Goal: Communication & Community: Answer question/provide support

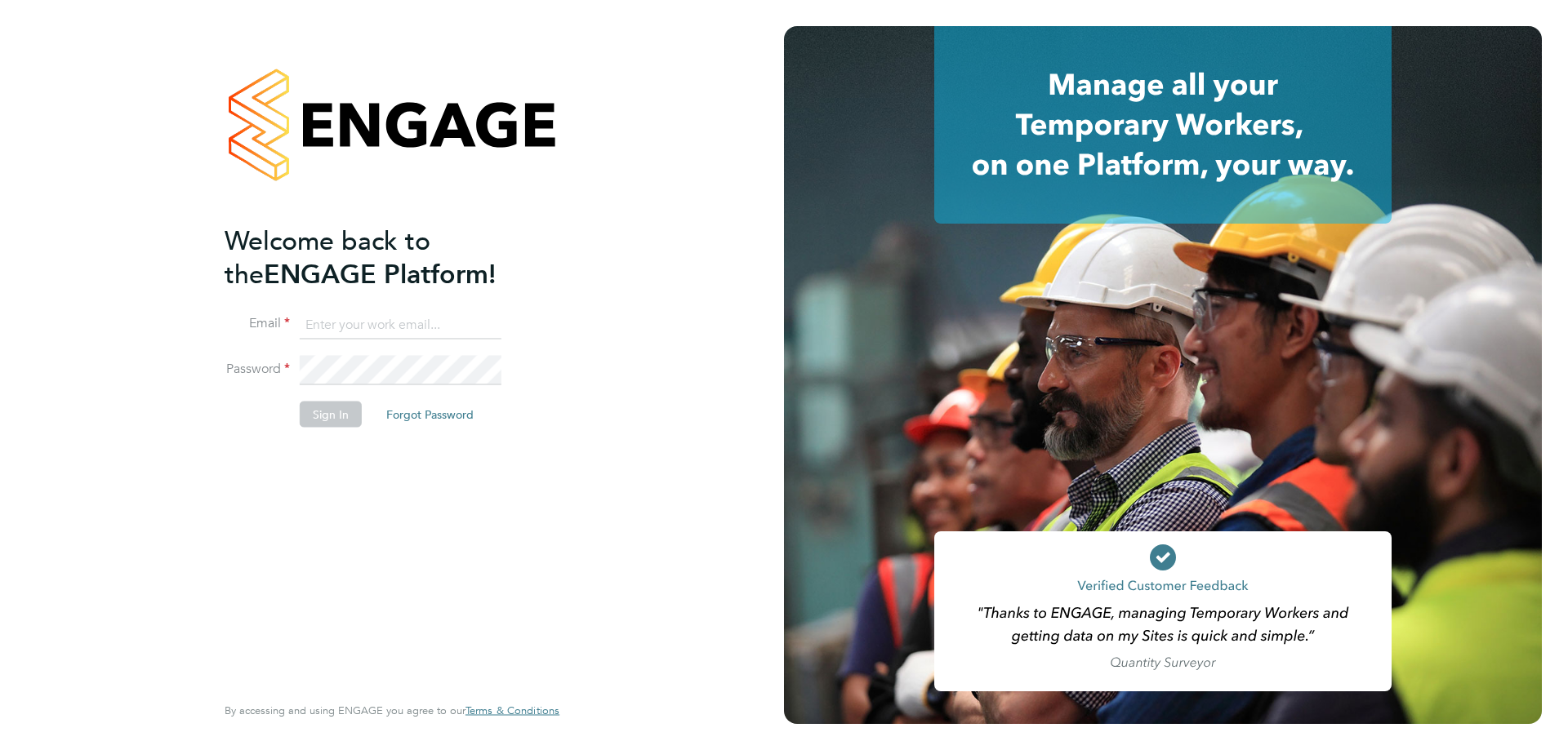
type input "[EMAIL_ADDRESS][DOMAIN_NAME]"
click at [344, 424] on button "Sign In" at bounding box center [331, 414] width 62 height 26
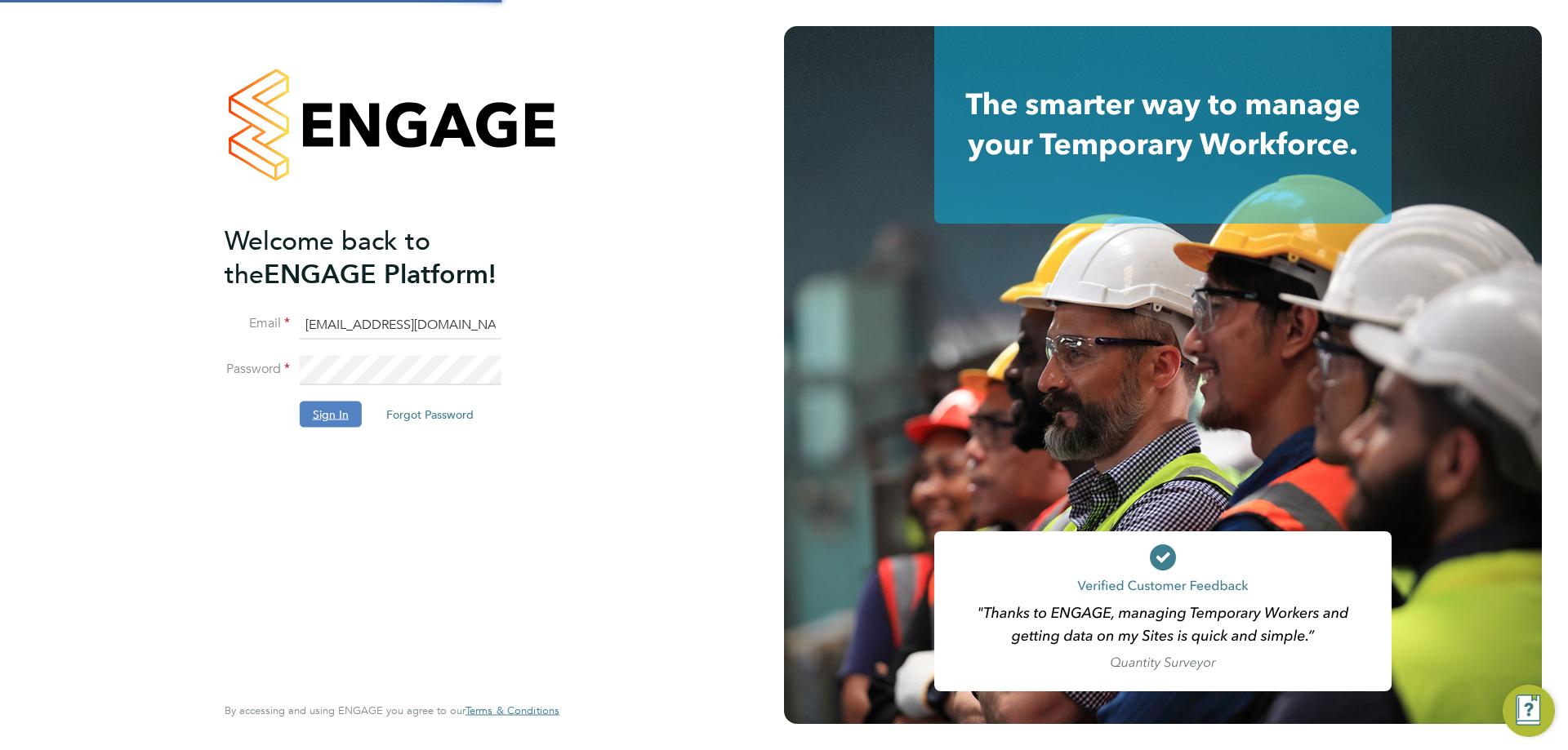
click at [337, 409] on button "Sign In" at bounding box center [331, 414] width 62 height 26
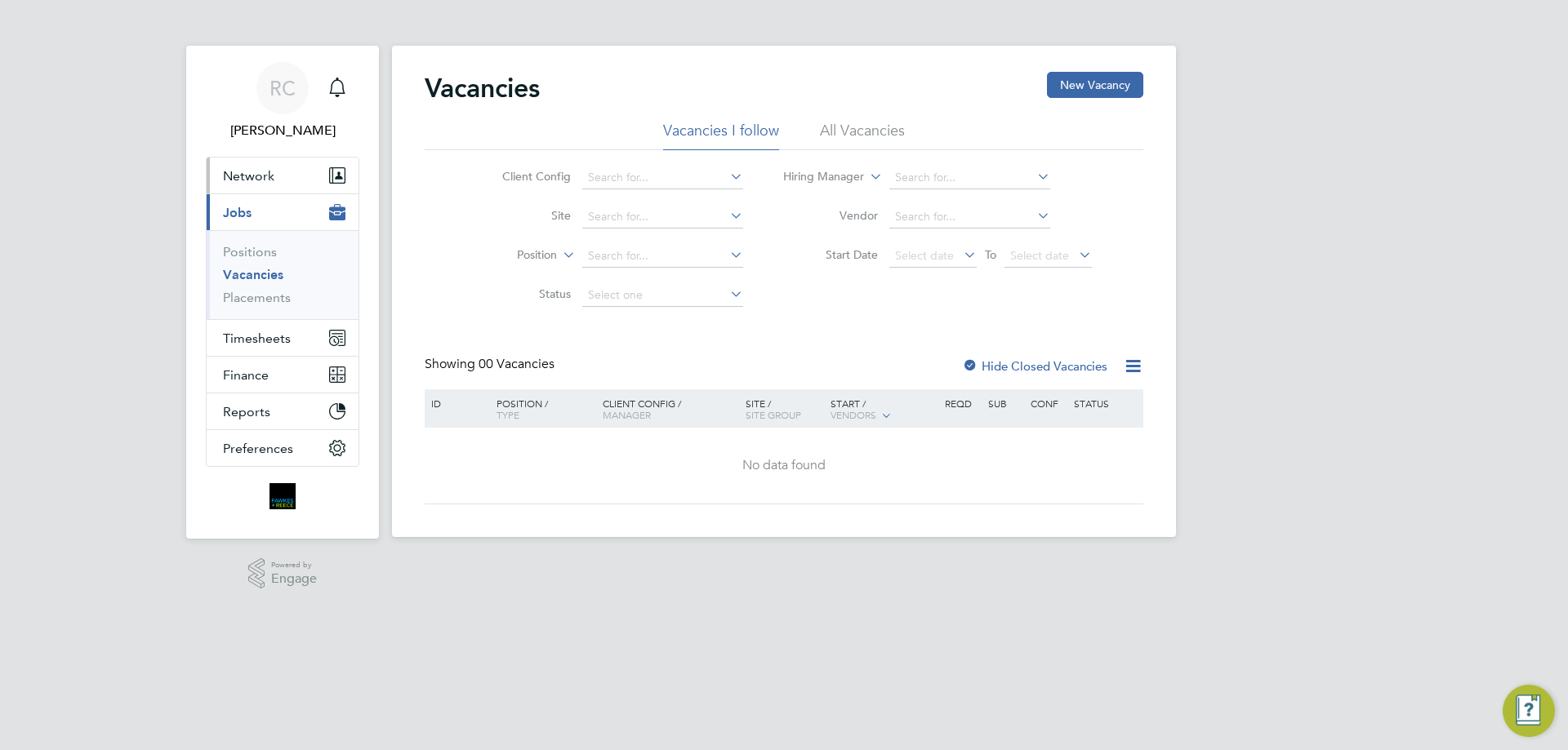
click at [255, 172] on span "Network" at bounding box center [249, 176] width 51 height 16
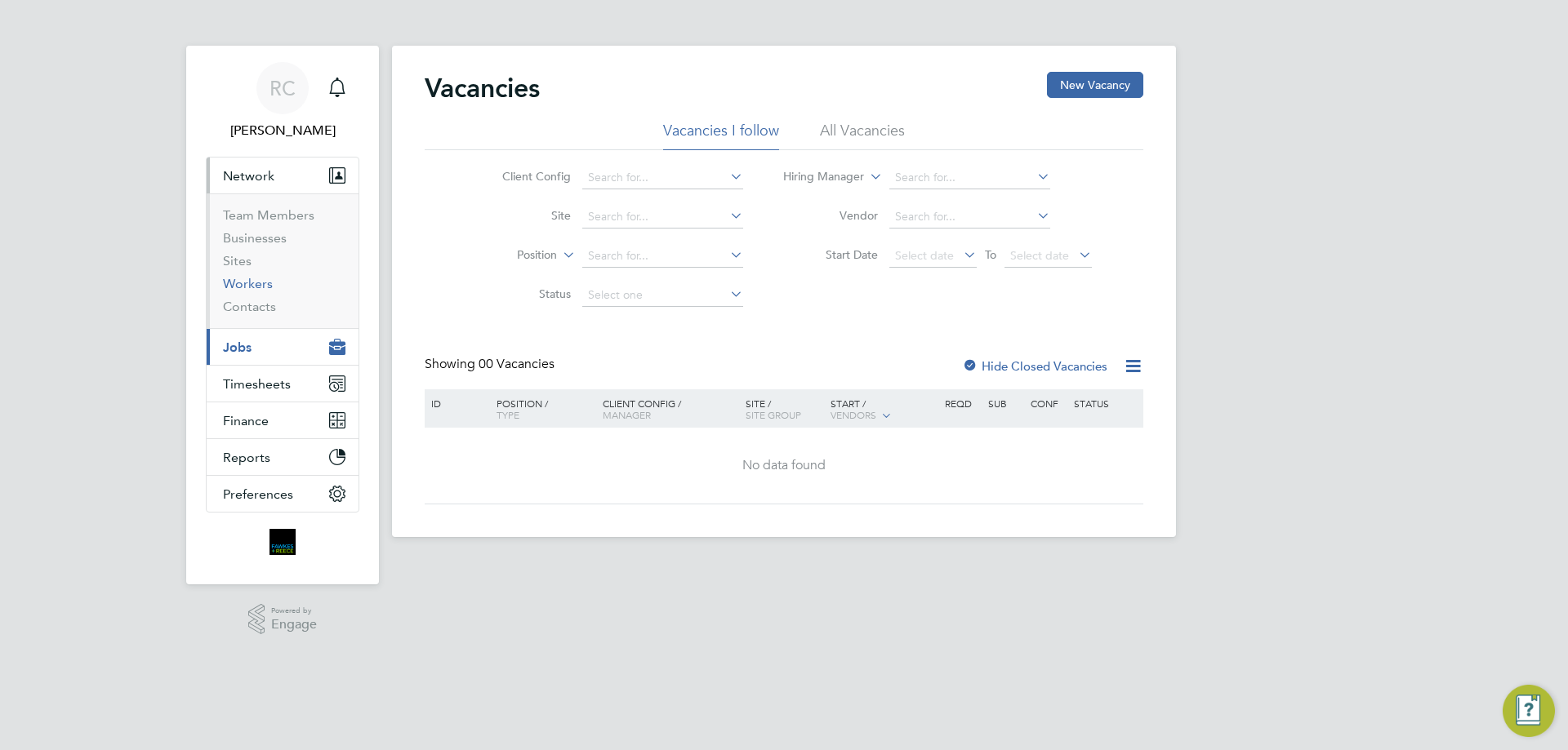
click at [268, 289] on link "Workers" at bounding box center [248, 284] width 49 height 16
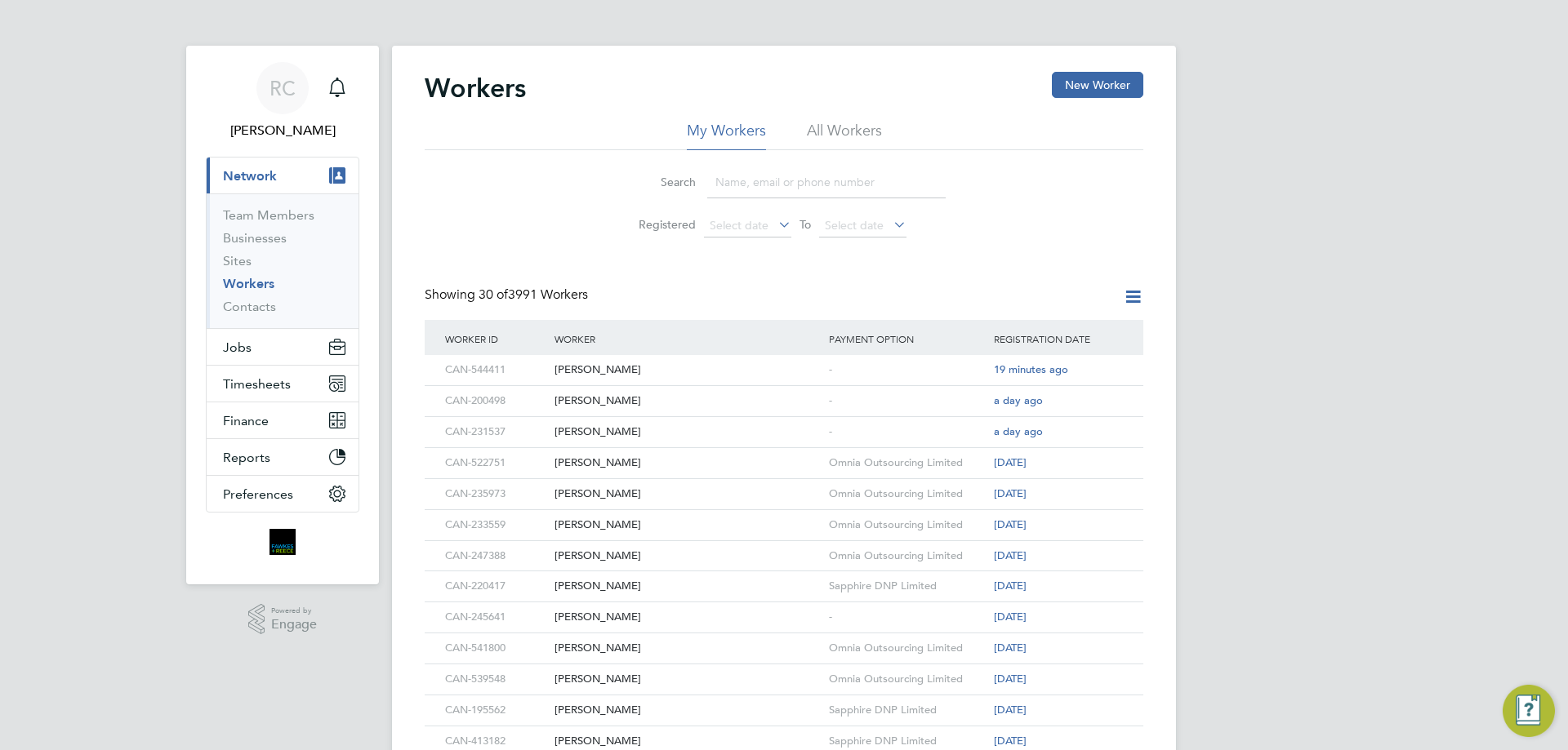
click at [773, 171] on input at bounding box center [826, 183] width 238 height 32
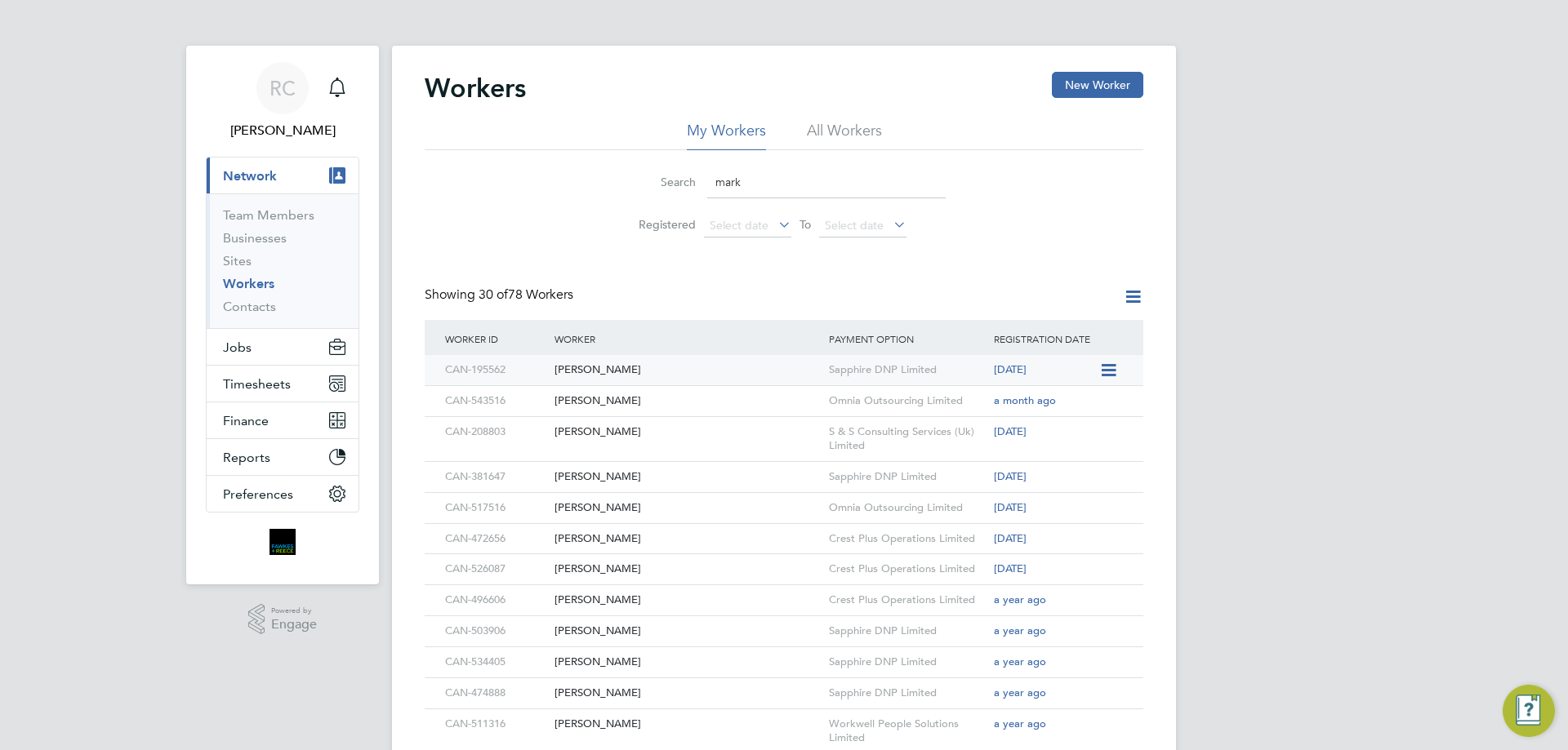
type input "mark"
click at [787, 370] on div "Mark Thompson" at bounding box center [688, 370] width 275 height 30
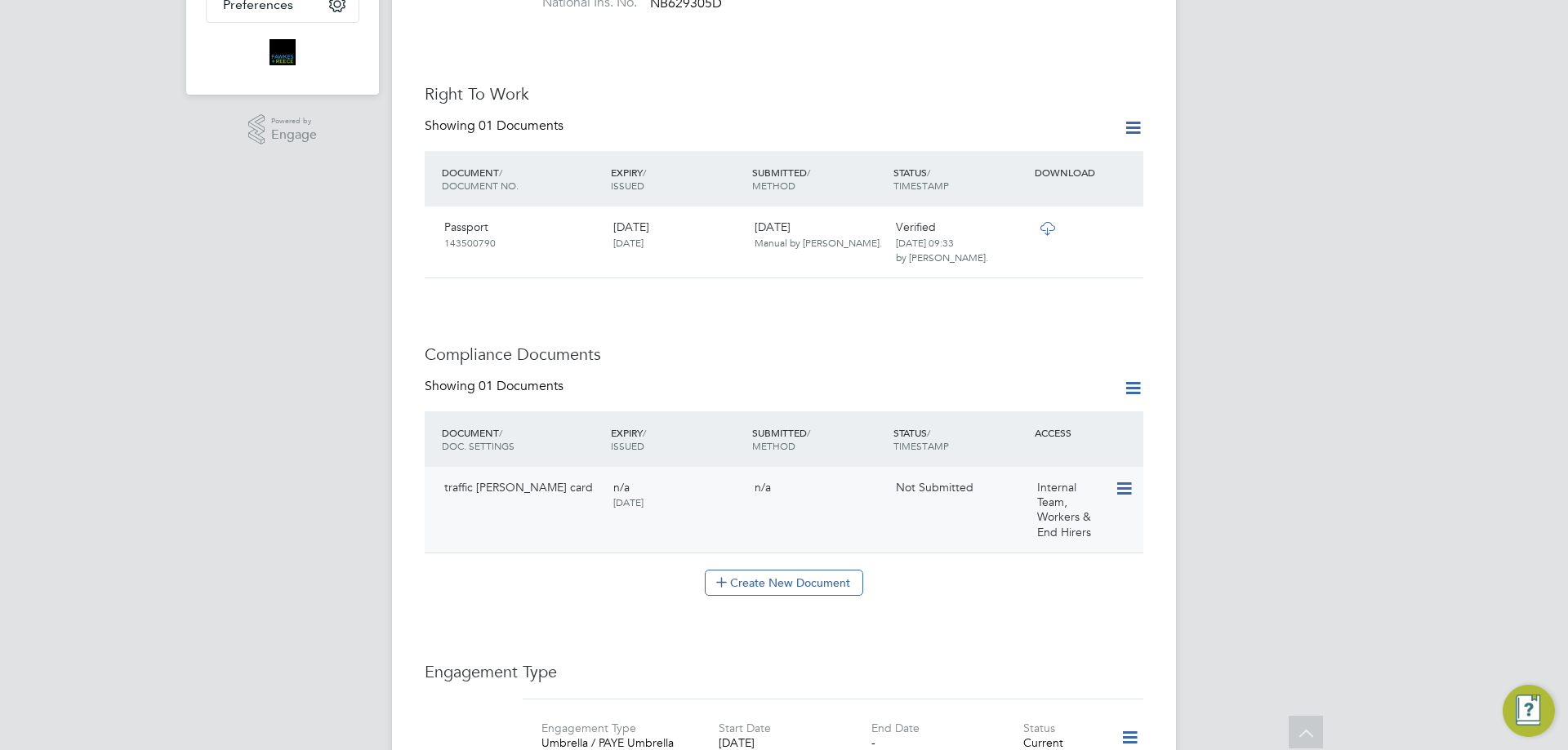
scroll to position [979, 0]
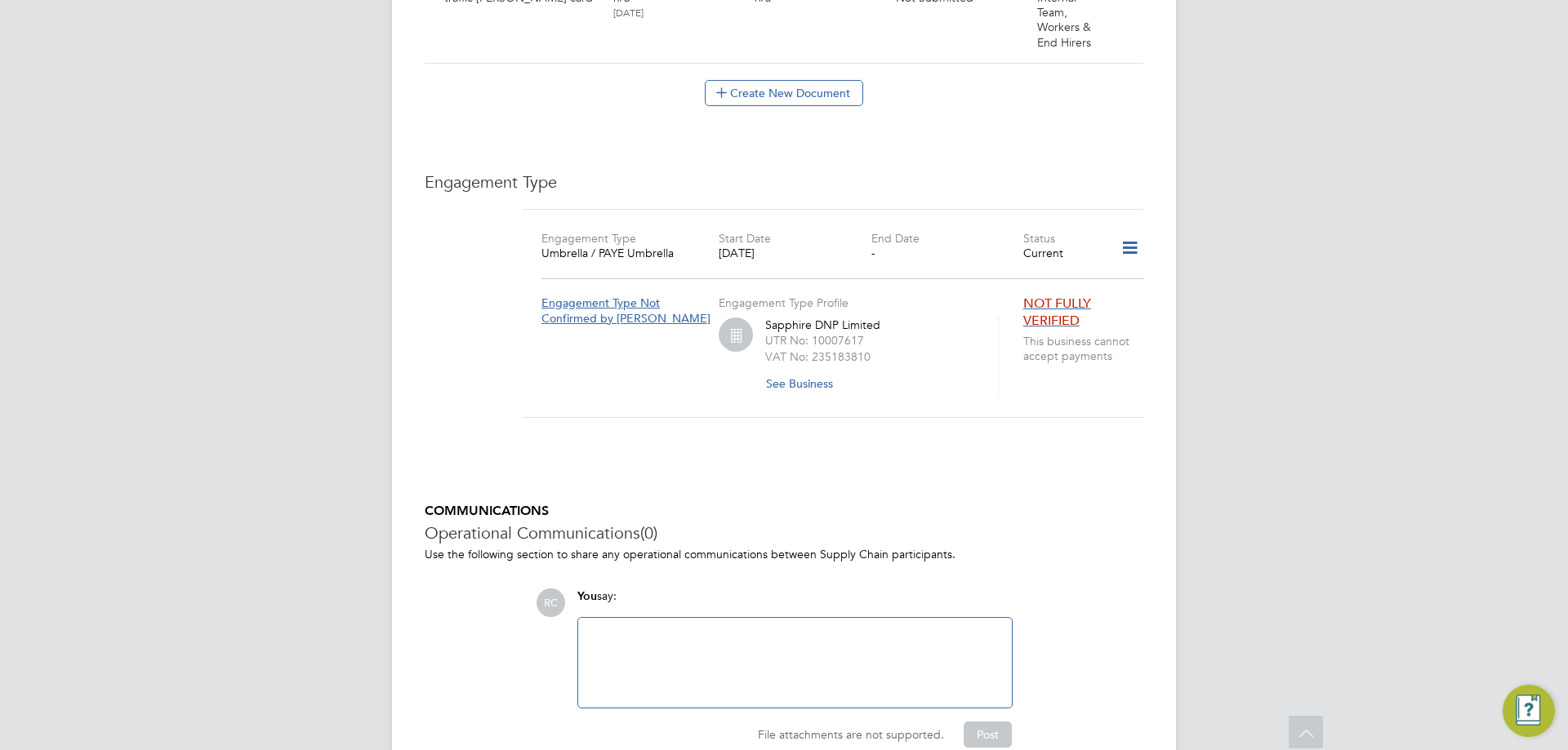
click at [673, 628] on div at bounding box center [795, 664] width 414 height 71
paste div
click at [985, 722] on button "Post" at bounding box center [988, 735] width 49 height 26
